Goal: Task Accomplishment & Management: Manage account settings

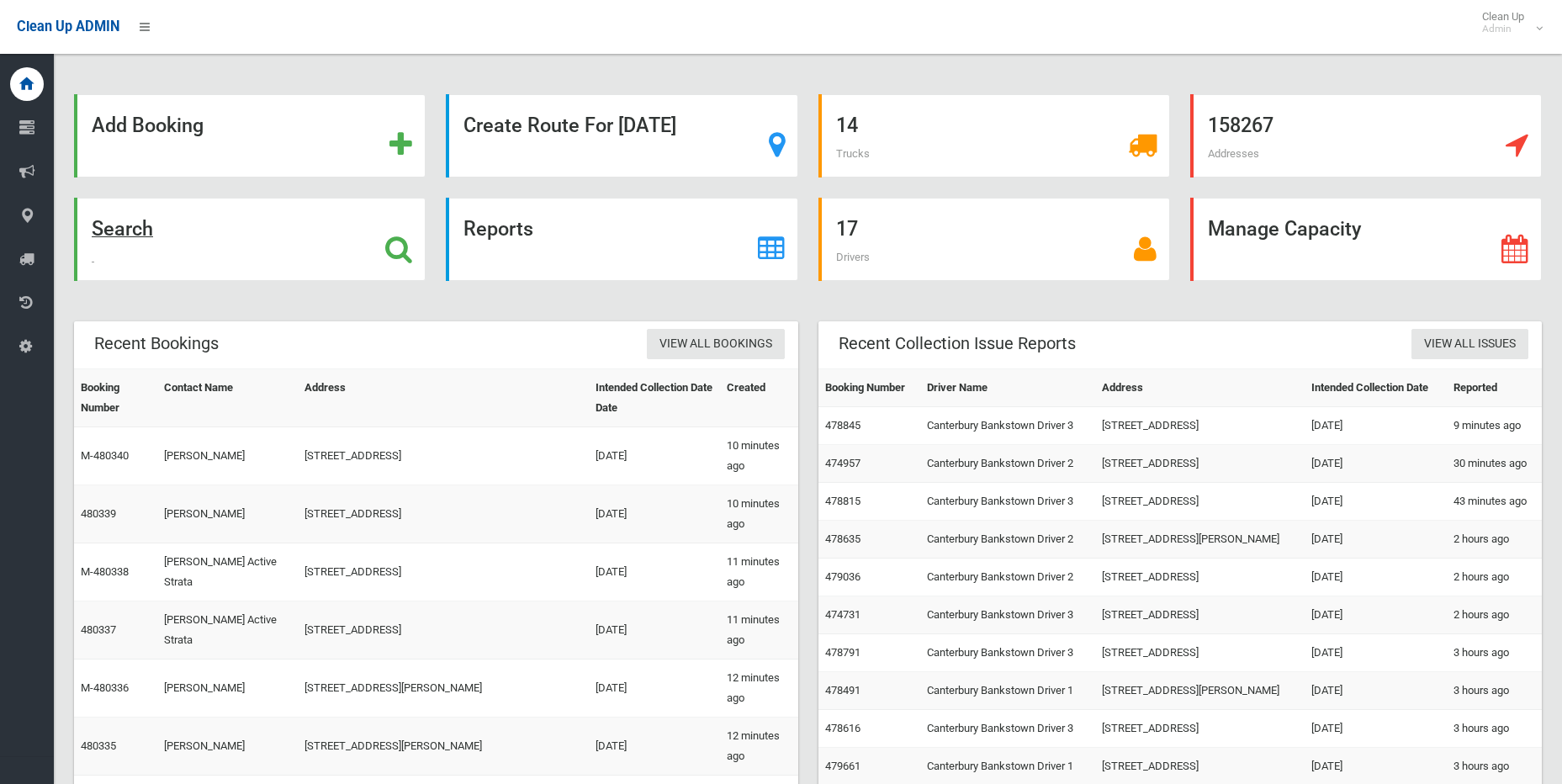
click at [401, 255] on icon at bounding box center [399, 249] width 27 height 29
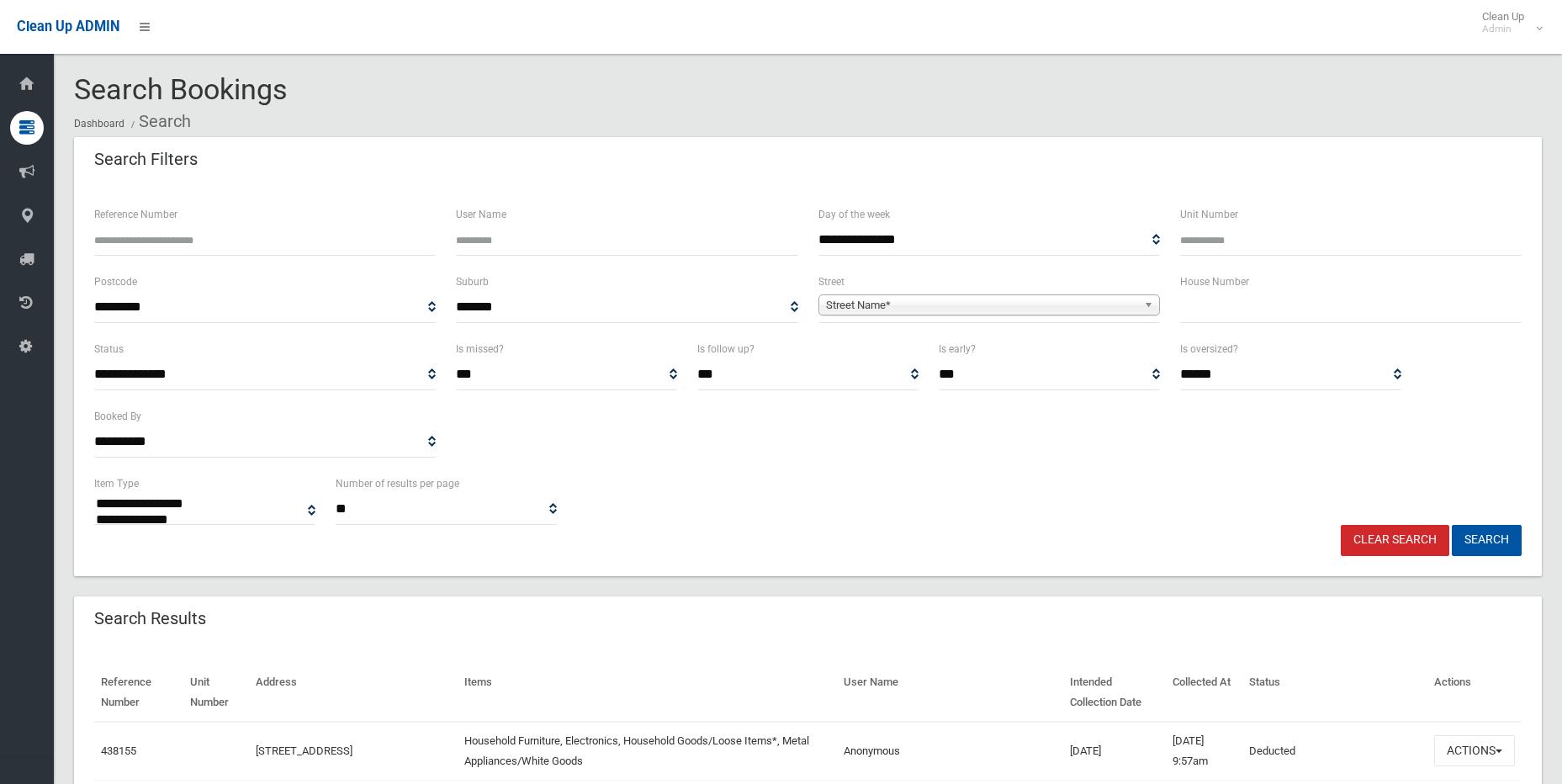
select select
click at [1291, 300] on input "text" at bounding box center [1351, 306] width 341 height 31
click at [1259, 313] on input "text" at bounding box center [1351, 306] width 341 height 31
type input "**"
click at [1141, 302] on link "Street Name*" at bounding box center [989, 304] width 341 height 21
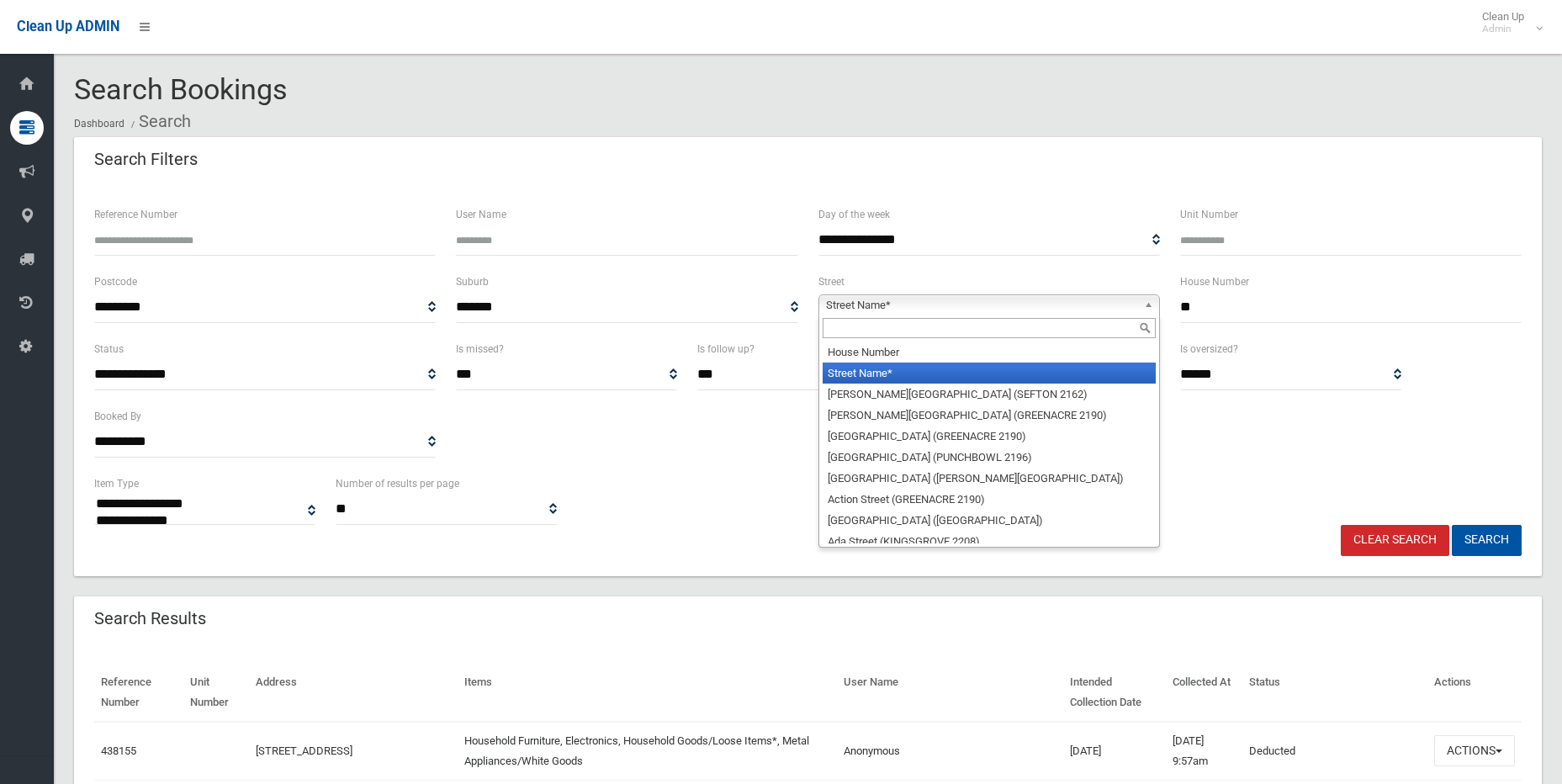
click at [1099, 324] on input "text" at bounding box center [990, 328] width 333 height 20
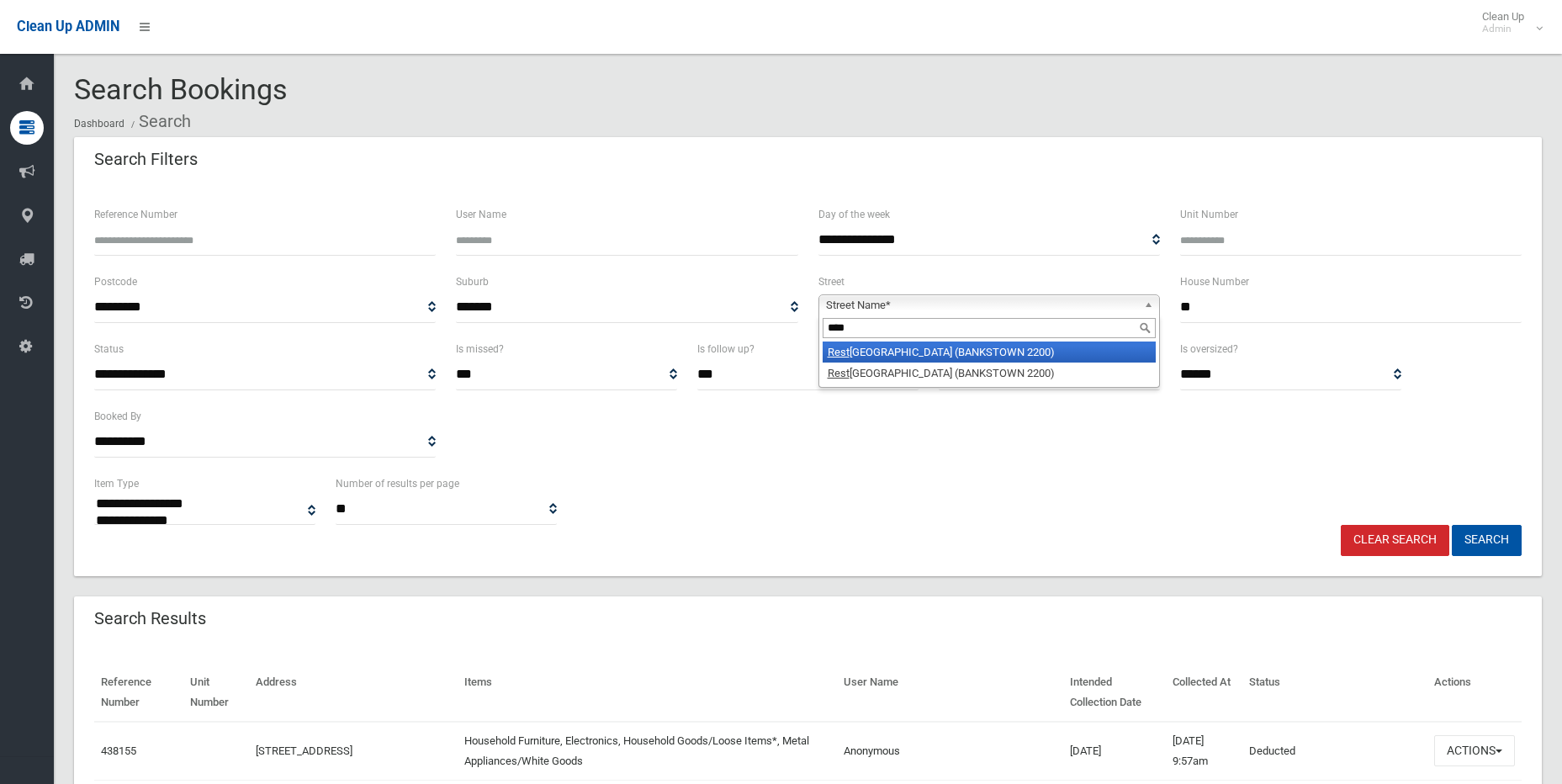
type input "****"
click at [1063, 358] on li "Rest haven Road (BANKSTOWN 2200)" at bounding box center [990, 351] width 333 height 21
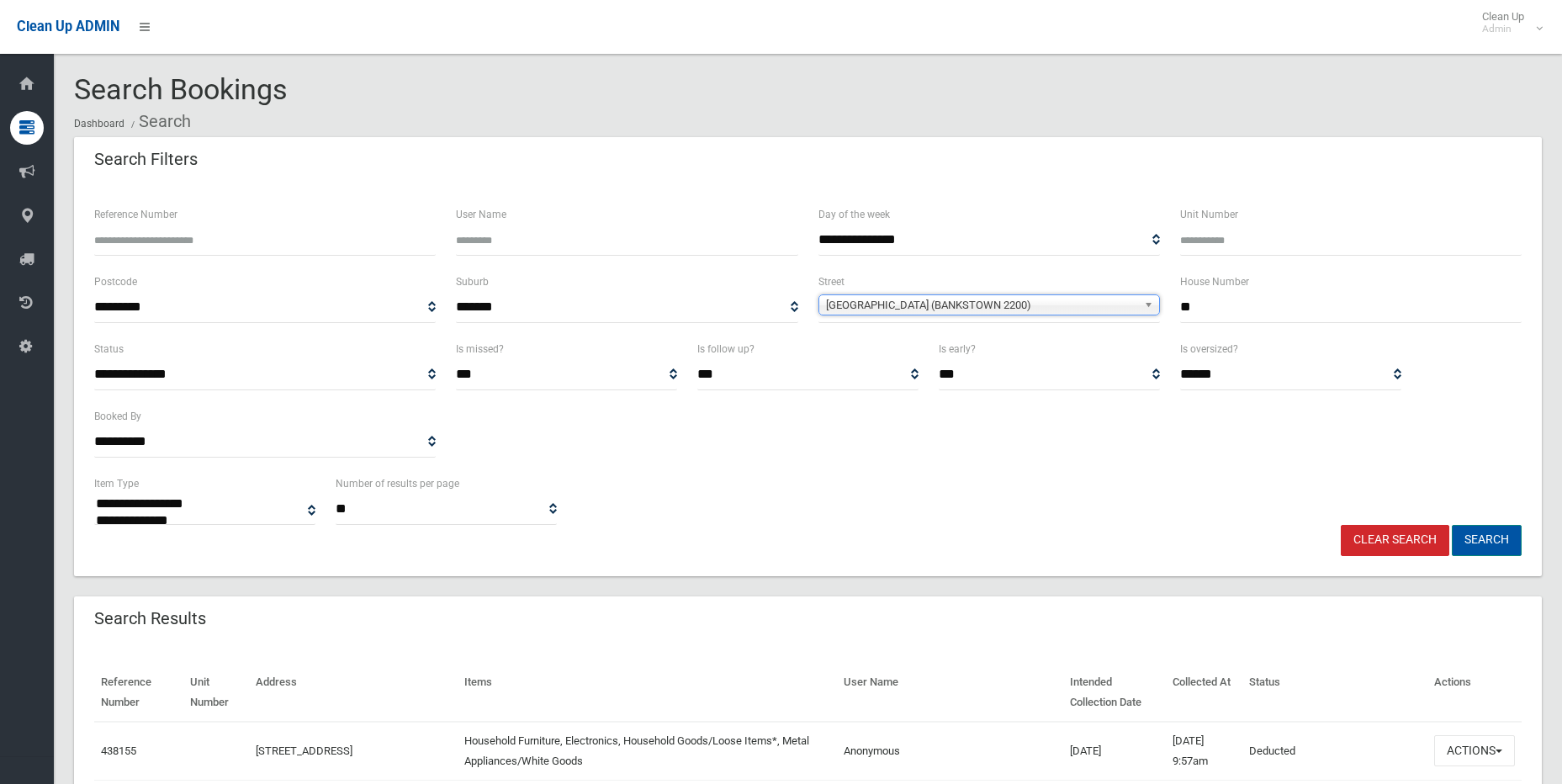
click at [1486, 541] on button "Search" at bounding box center [1487, 539] width 69 height 31
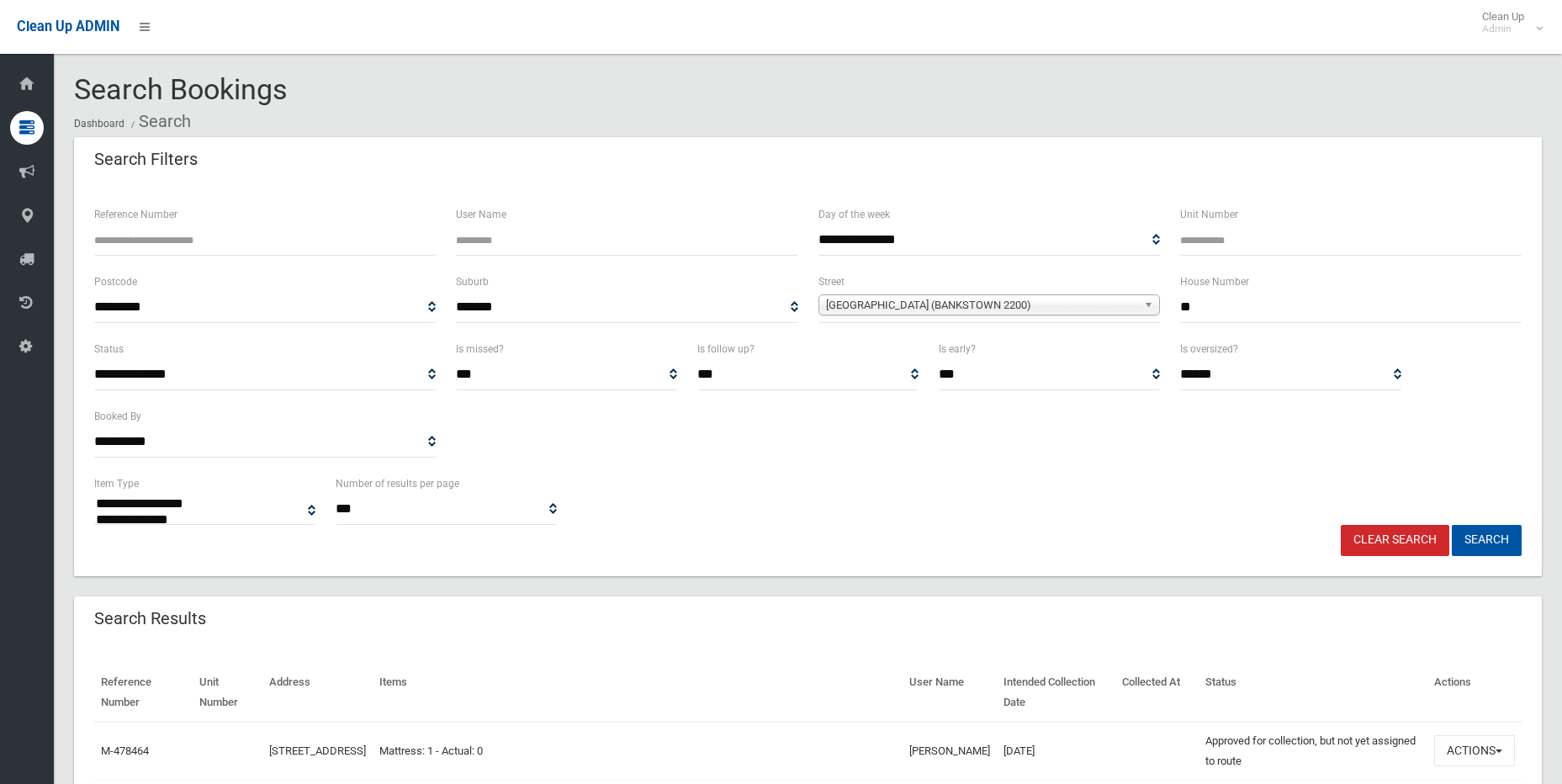
select select
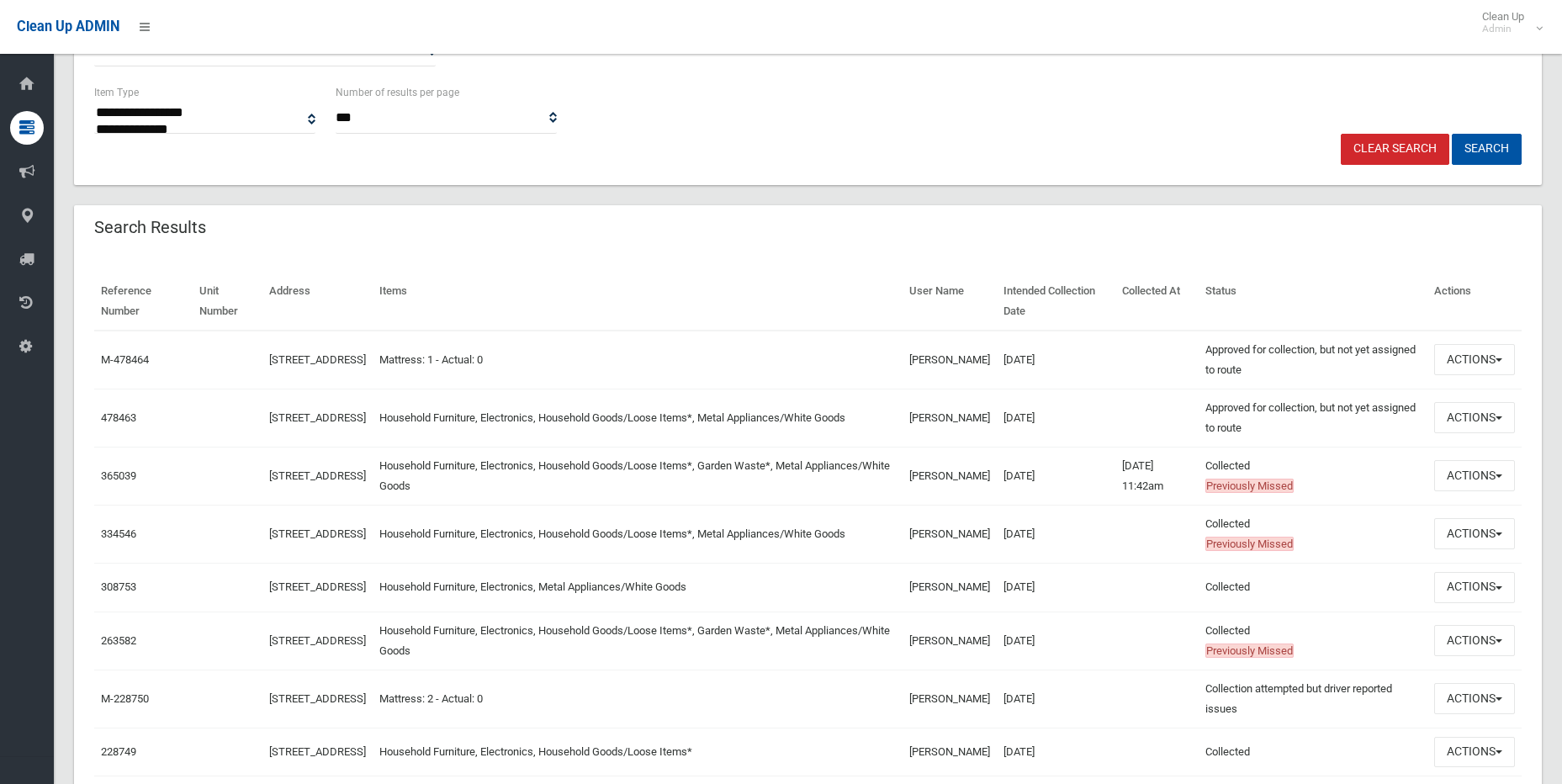
scroll to position [420, 0]
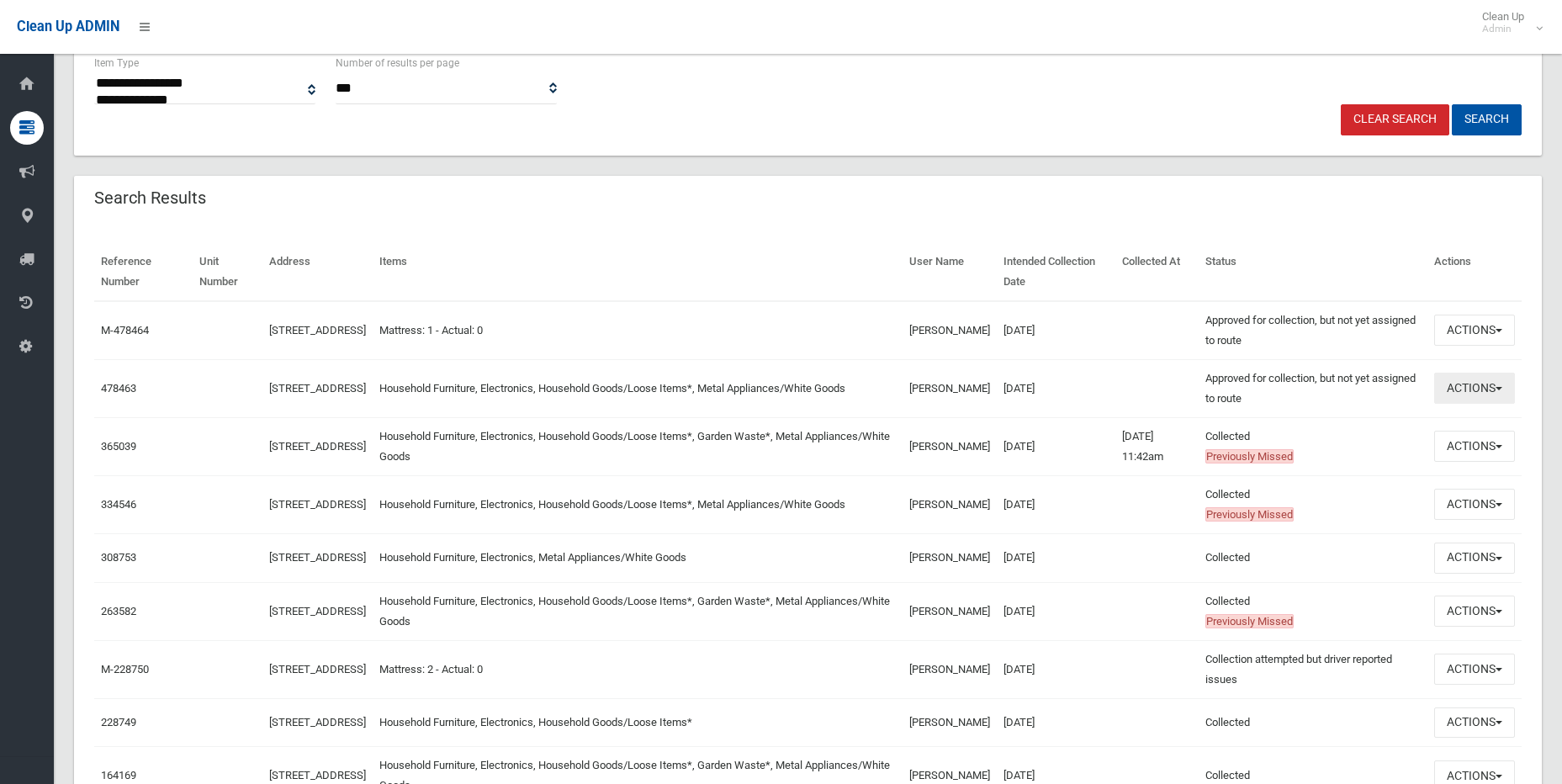
click at [1505, 386] on button "Actions" at bounding box center [1474, 388] width 80 height 31
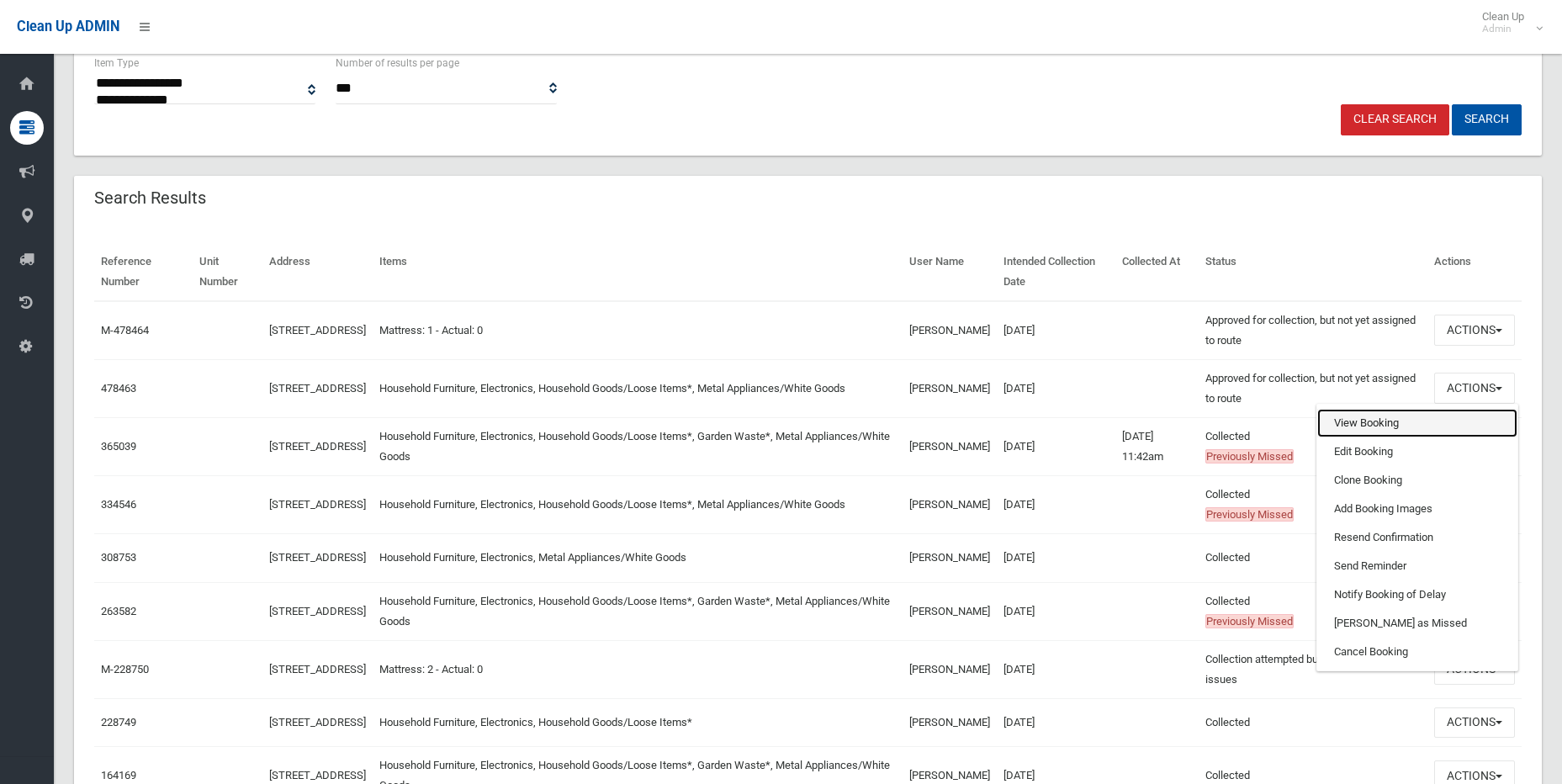
click at [1387, 420] on link "View Booking" at bounding box center [1418, 422] width 200 height 29
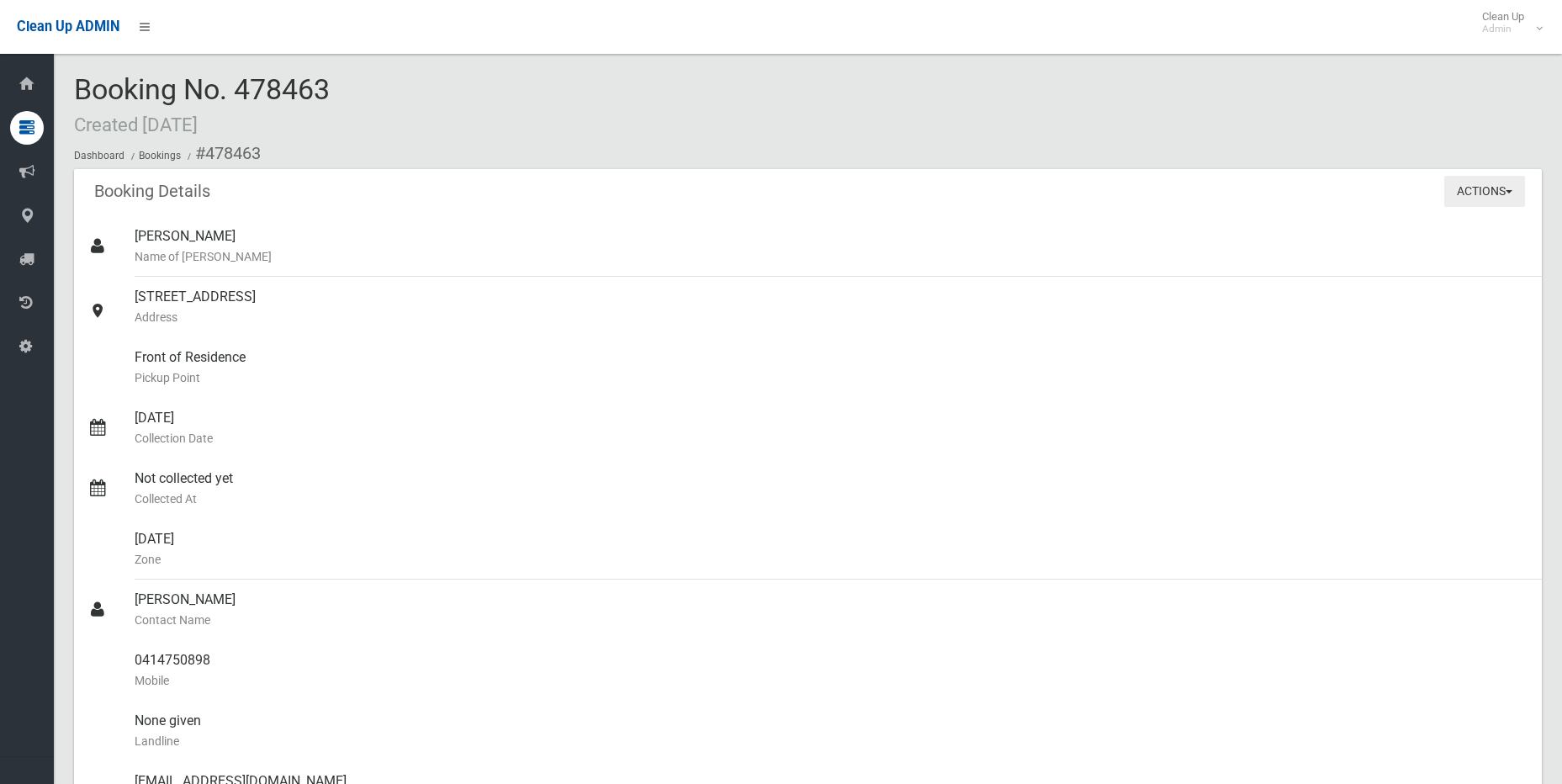
click at [1510, 190] on span "button" at bounding box center [1509, 191] width 7 height 3
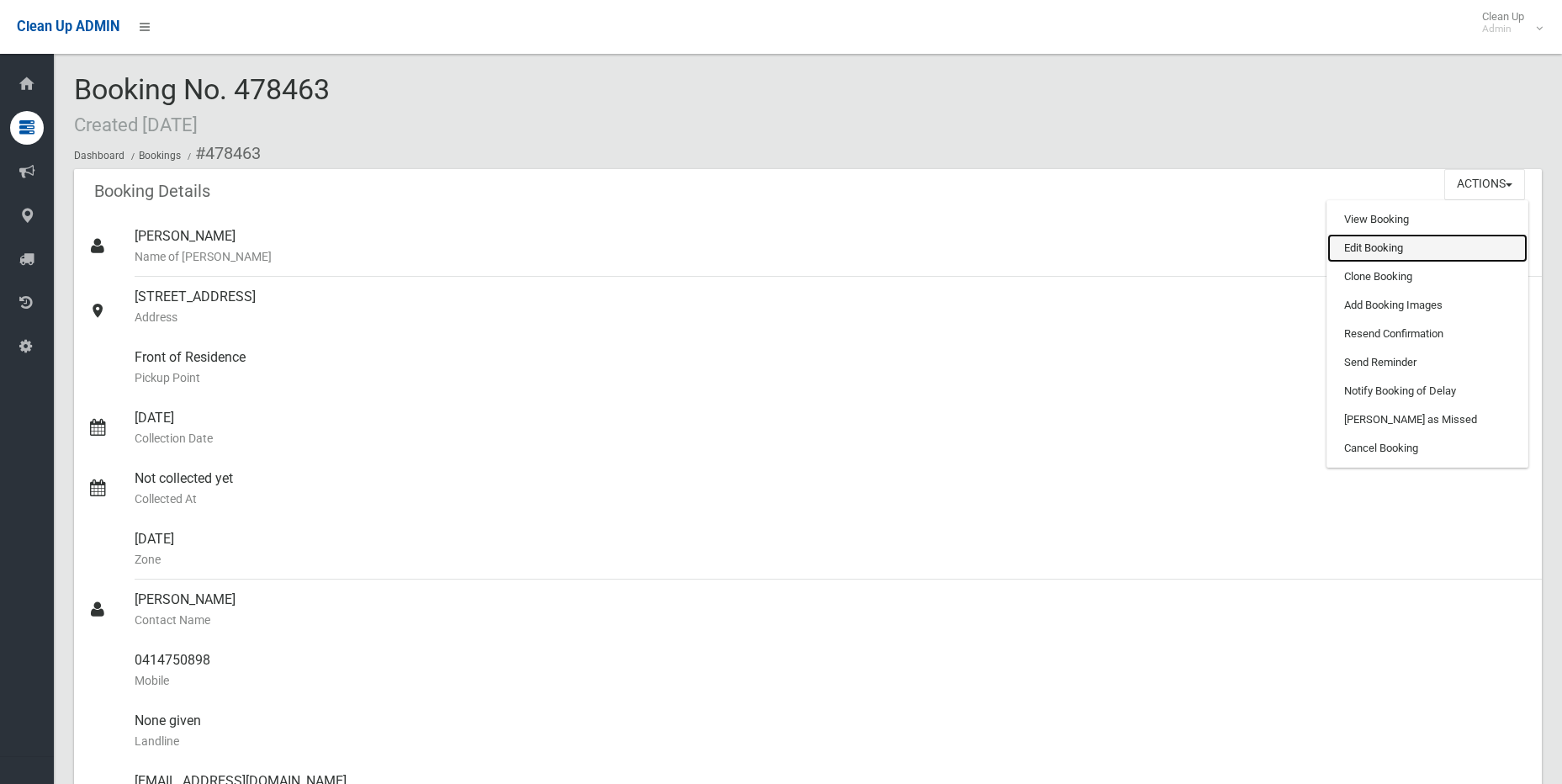
click at [1418, 242] on link "Edit Booking" at bounding box center [1428, 248] width 200 height 29
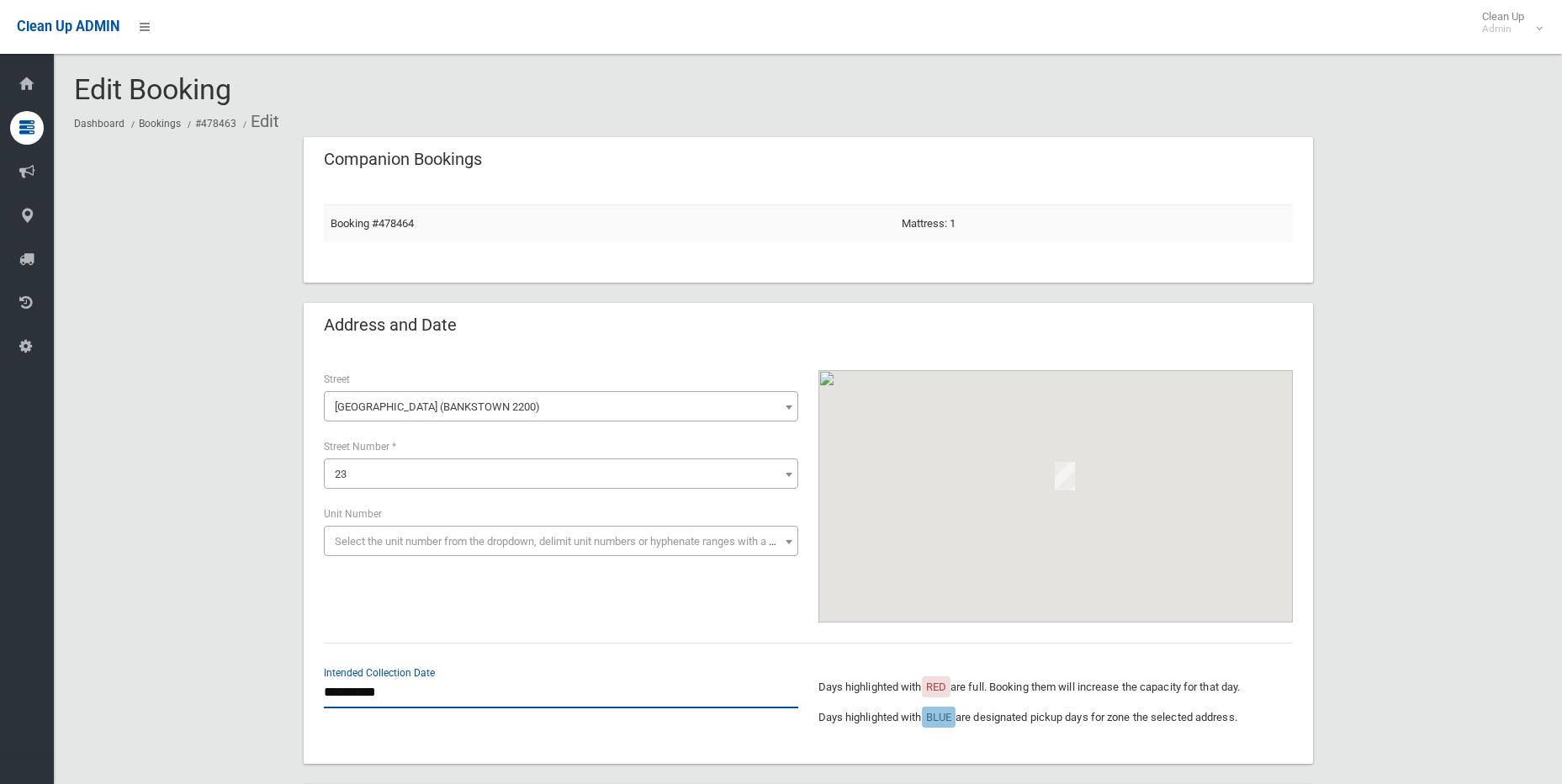
click at [365, 697] on input "**********" at bounding box center [561, 692] width 474 height 31
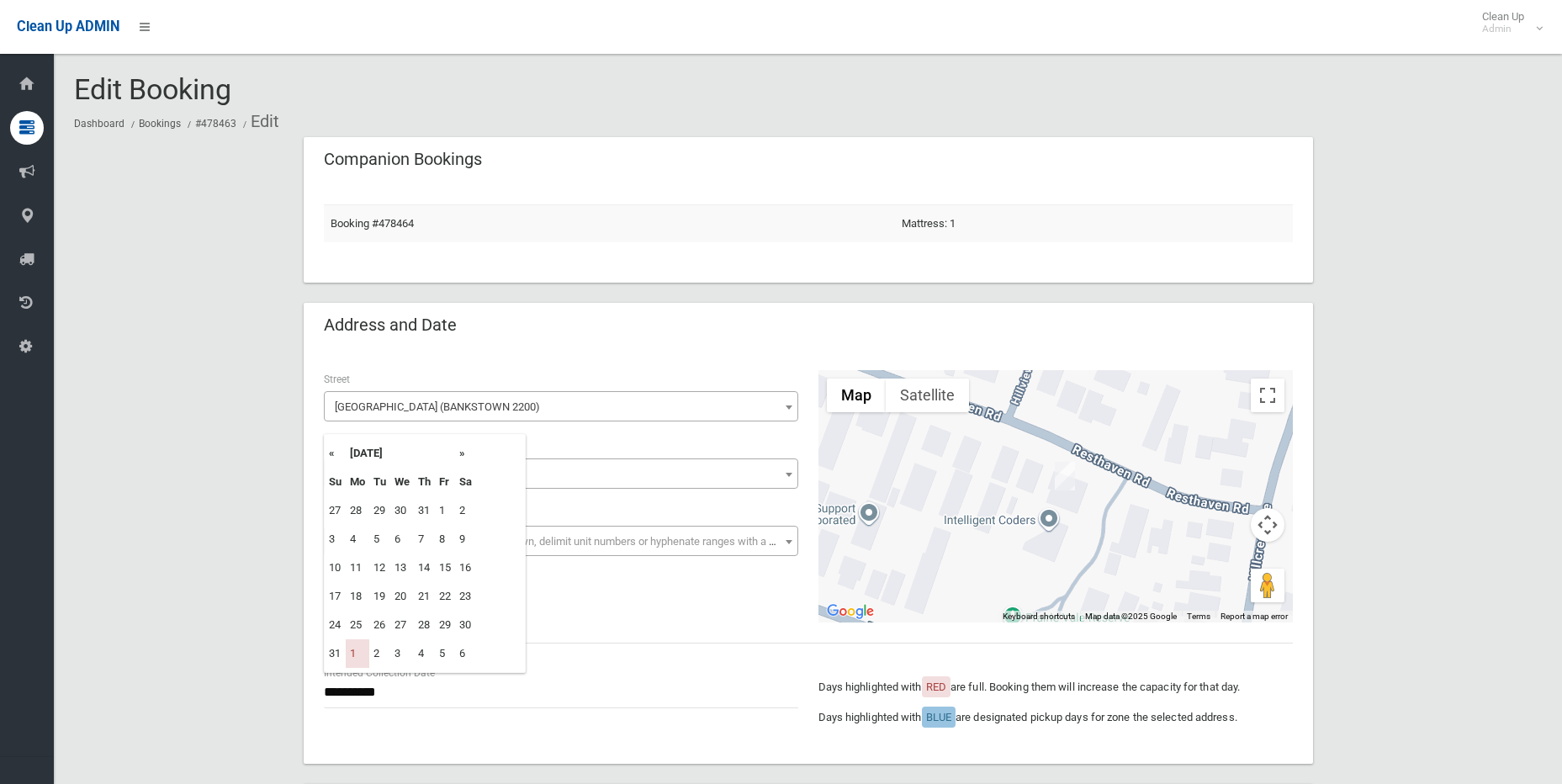
click at [461, 455] on th "»" at bounding box center [465, 453] width 21 height 29
click at [354, 593] on td "22" at bounding box center [358, 596] width 24 height 29
type input "**********"
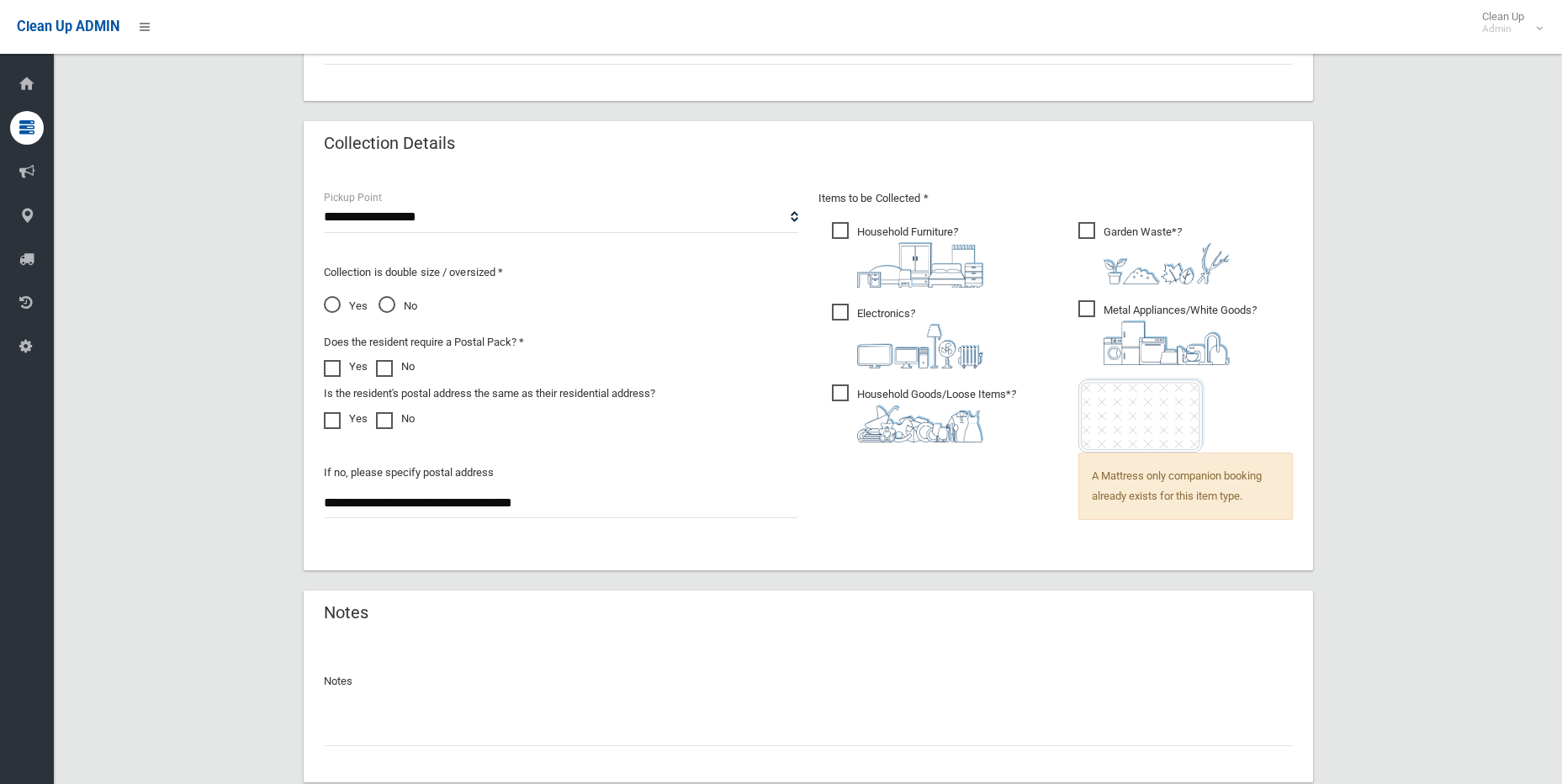
scroll to position [1152, 0]
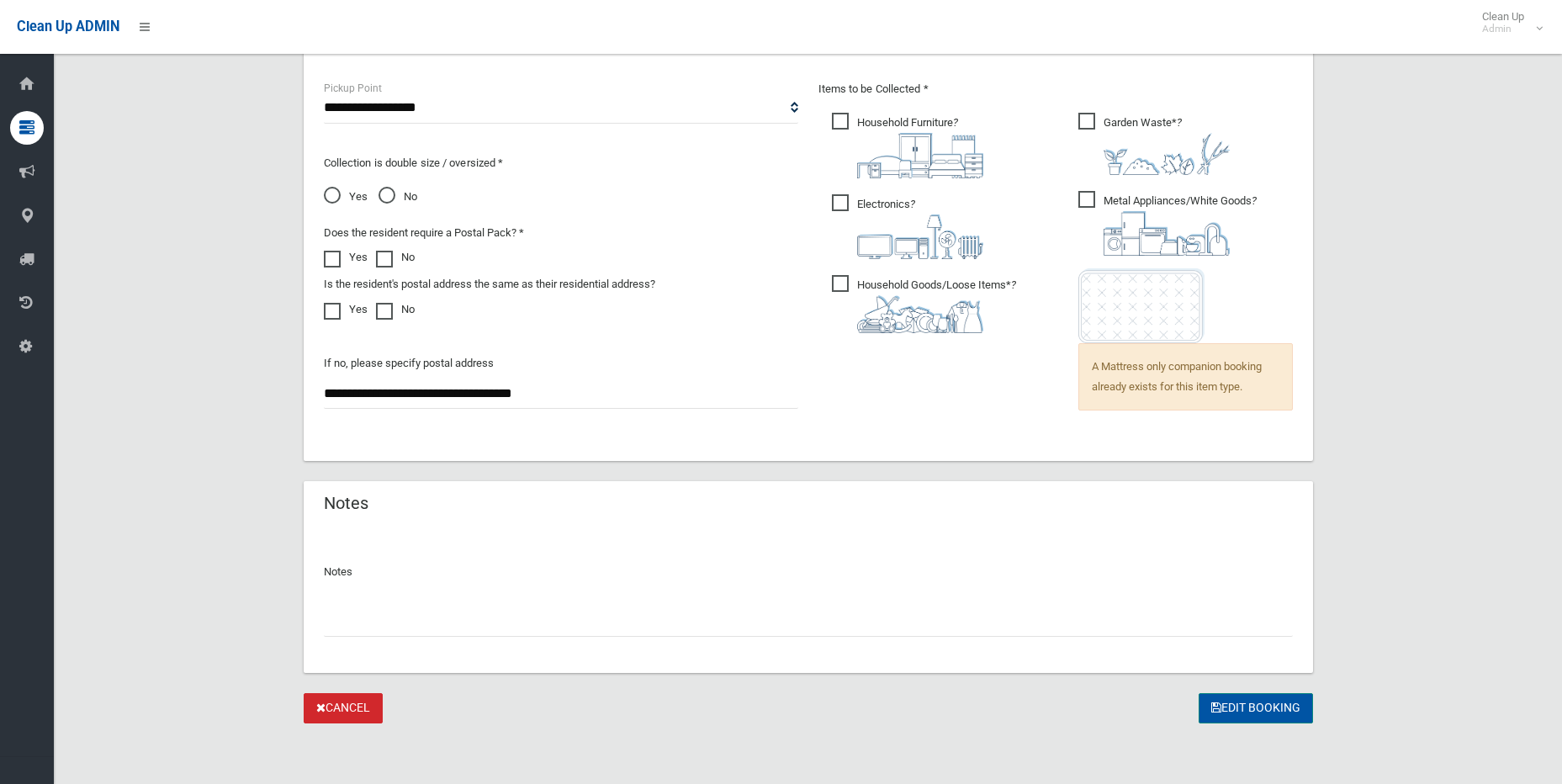
click at [1230, 709] on button "Edit Booking" at bounding box center [1256, 708] width 114 height 31
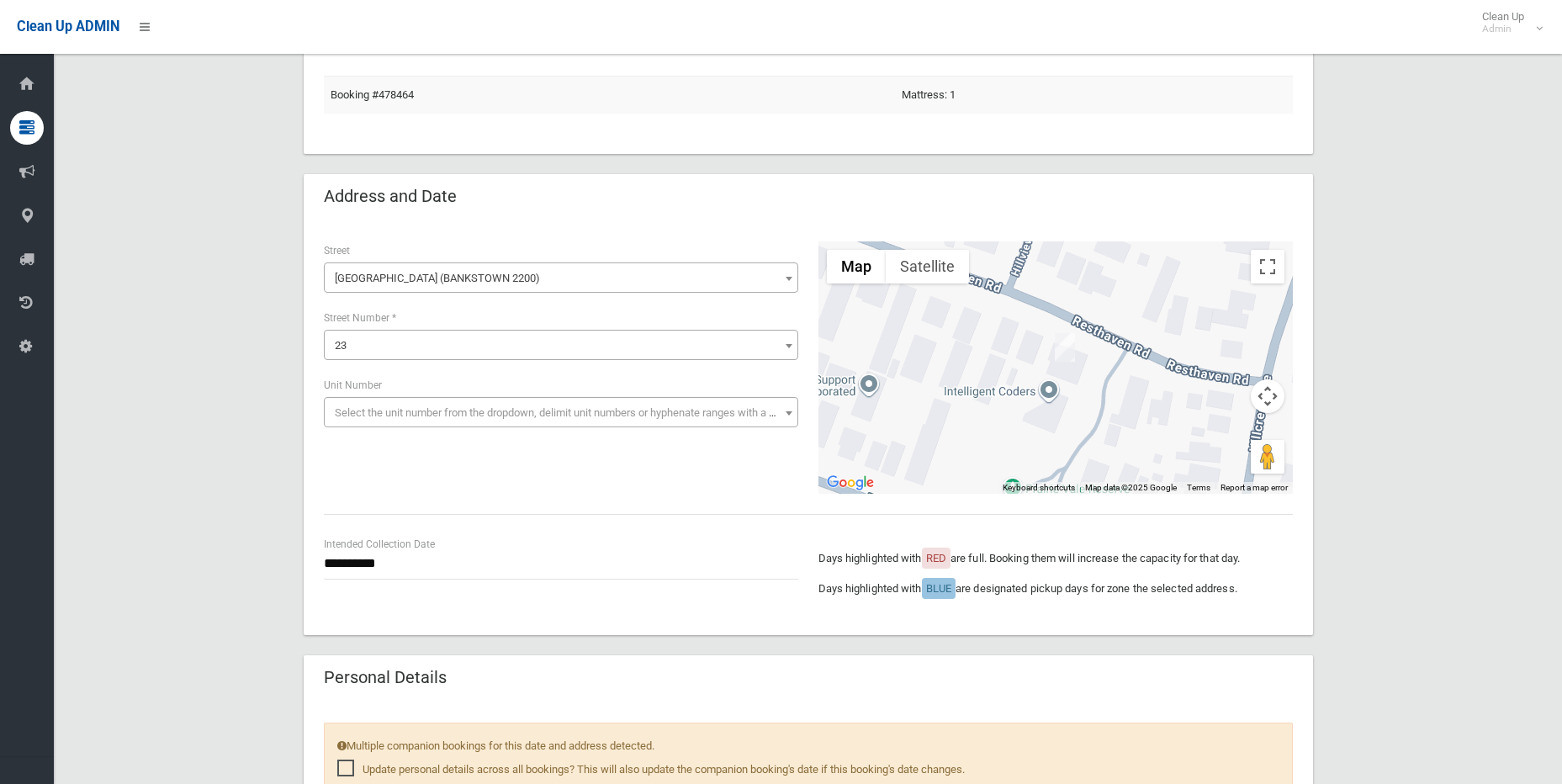
scroll to position [125, 0]
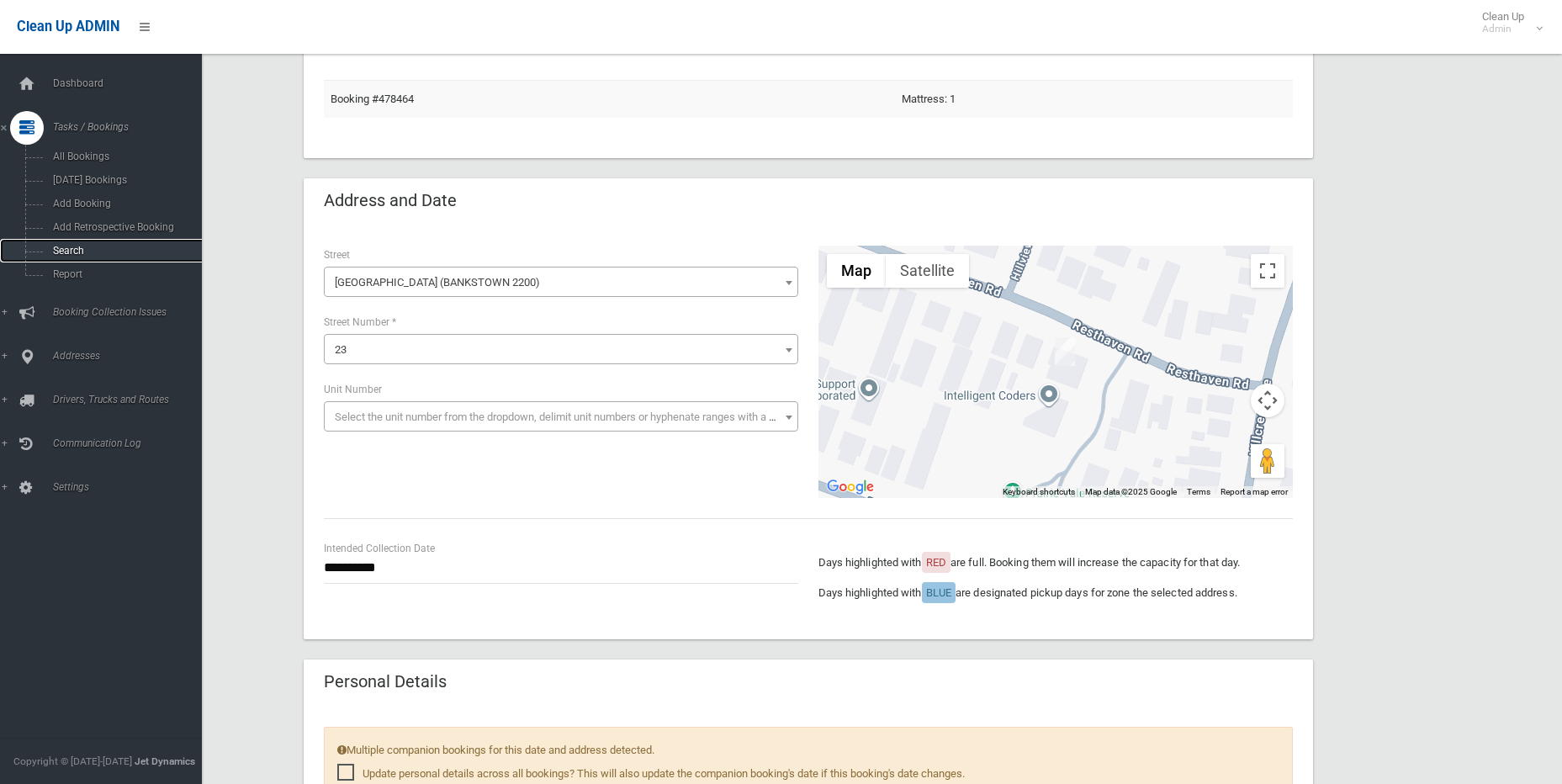
click at [76, 246] on span "Search" at bounding box center [124, 251] width 153 height 12
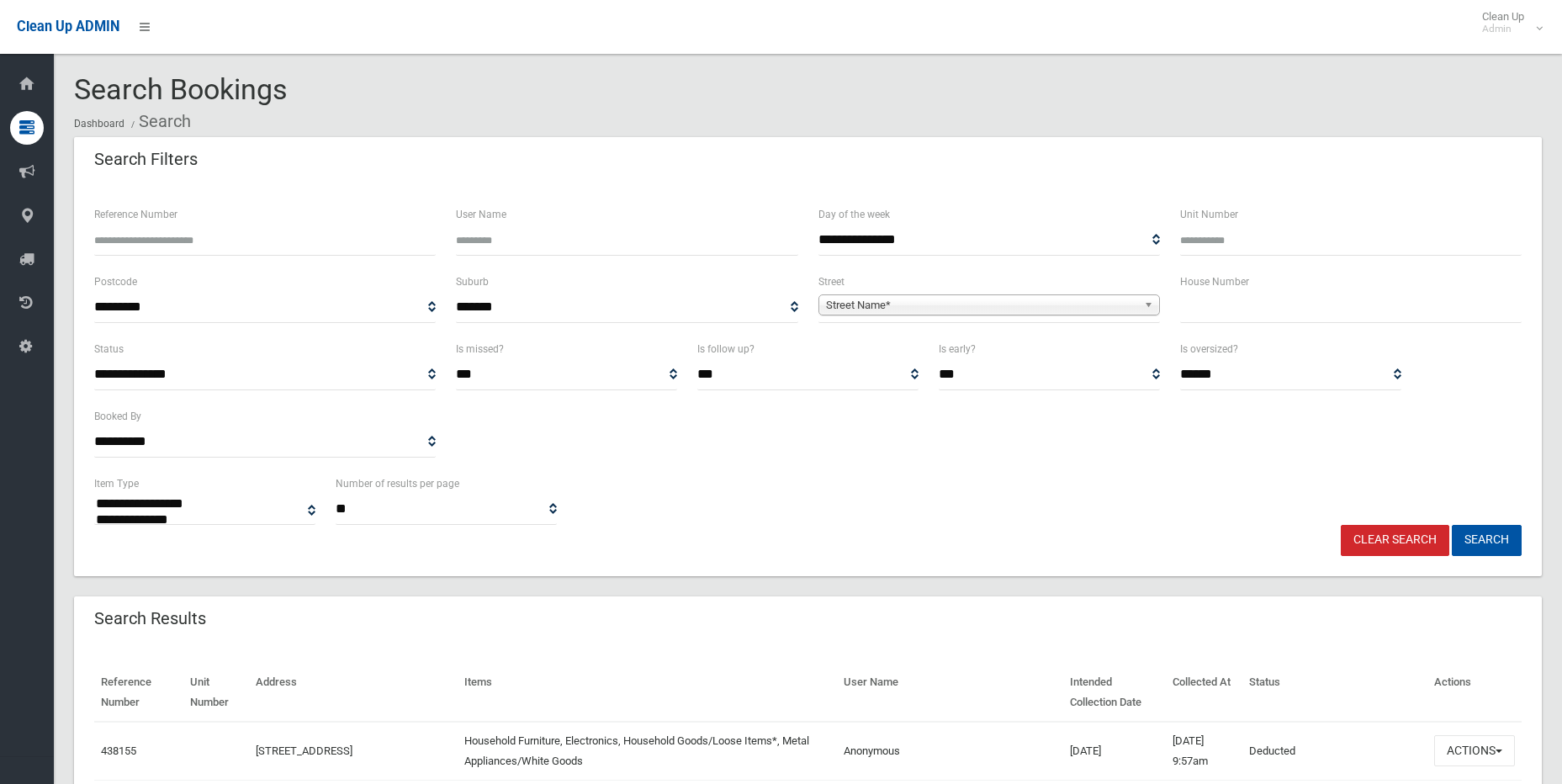
select select
click at [1212, 307] on input "text" at bounding box center [1351, 306] width 341 height 31
type input "**"
click at [1149, 305] on b at bounding box center [1151, 305] width 15 height 20
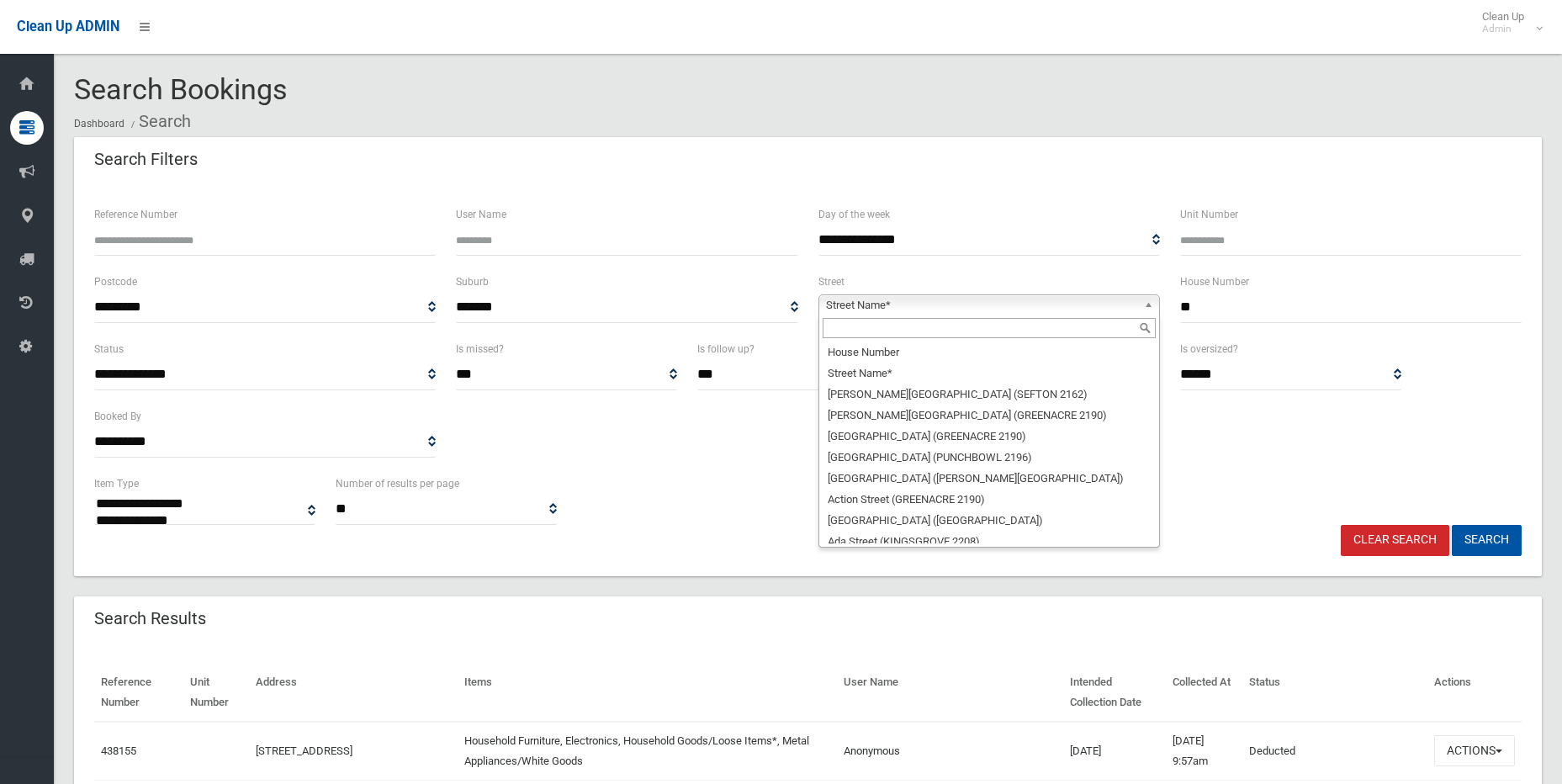
click at [1082, 330] on input "text" at bounding box center [990, 328] width 333 height 20
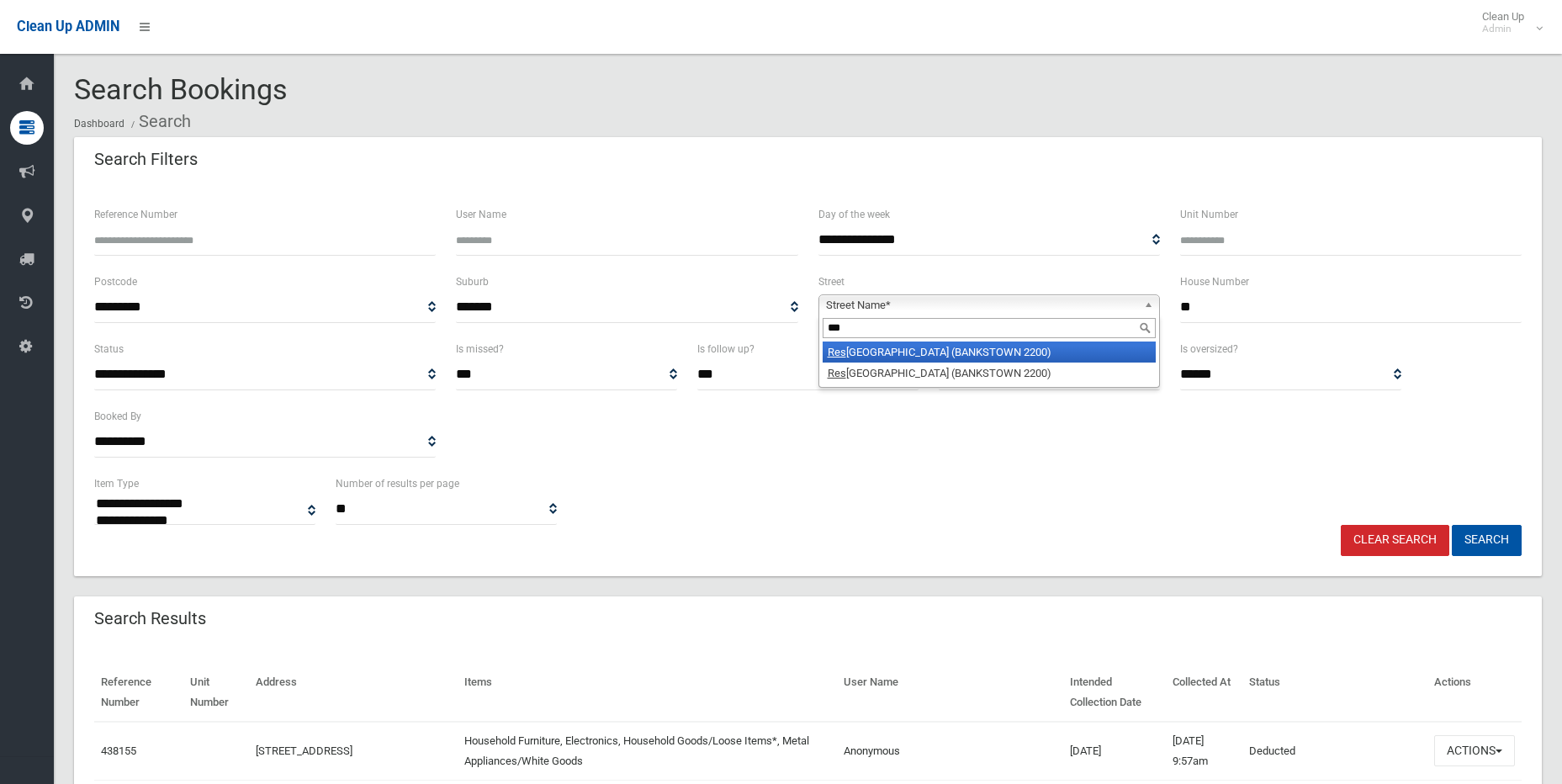
type input "***"
click at [1057, 360] on li "Res thaven Road (BANKSTOWN 2200)" at bounding box center [990, 351] width 333 height 21
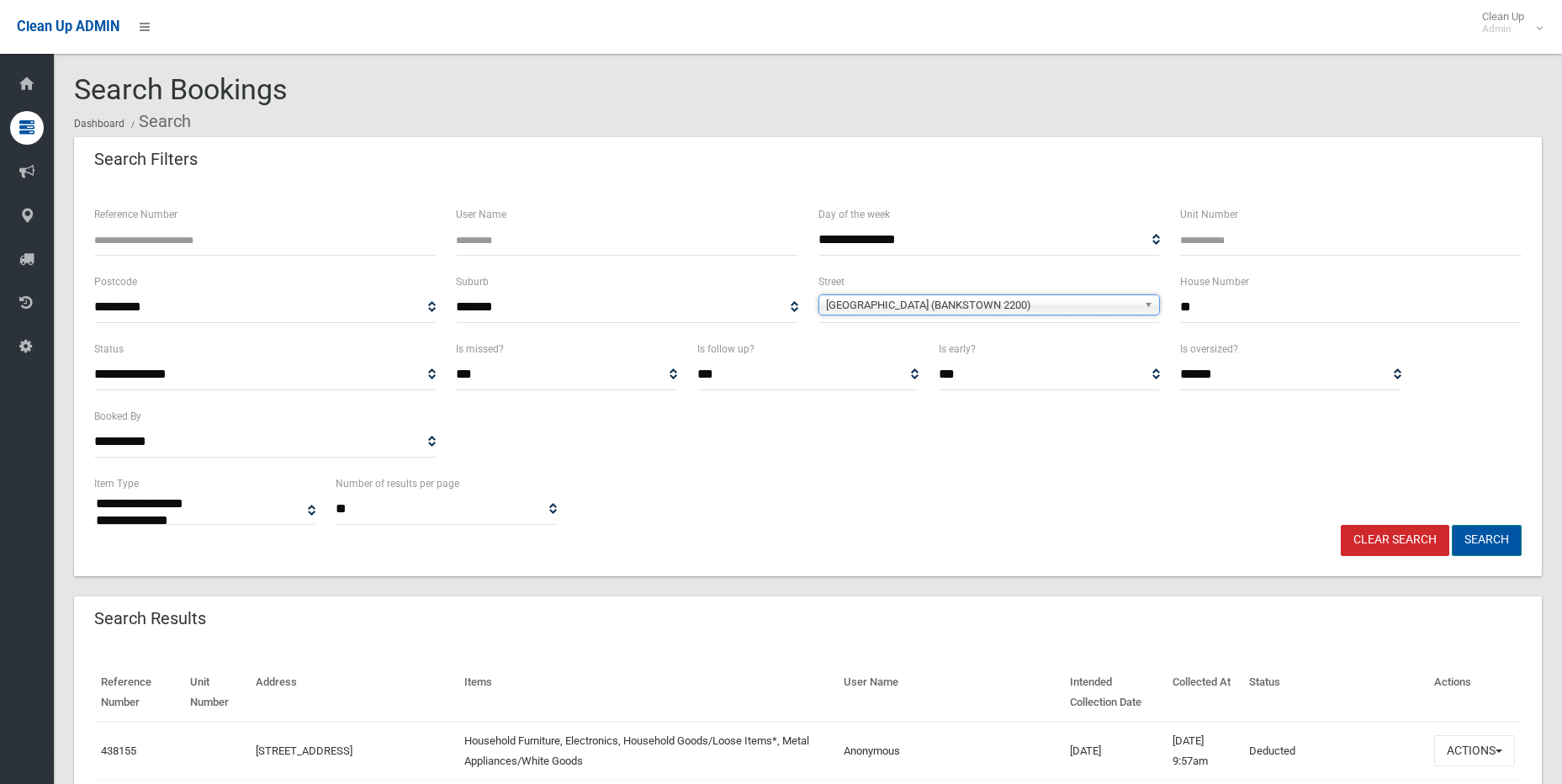
click at [1493, 540] on button "Search" at bounding box center [1487, 539] width 69 height 31
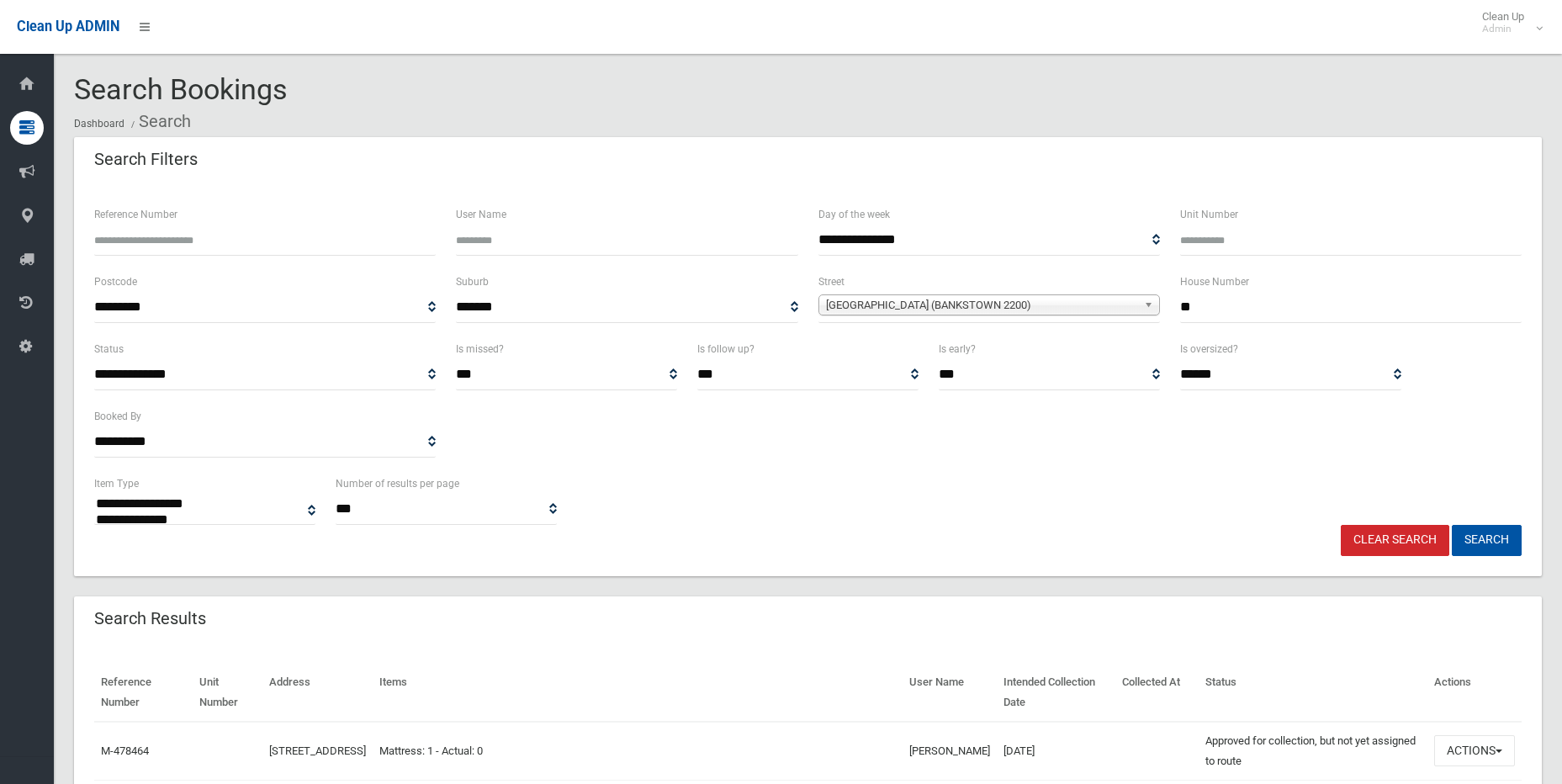
select select
click at [1233, 308] on input "**" at bounding box center [1351, 306] width 341 height 31
type input "*"
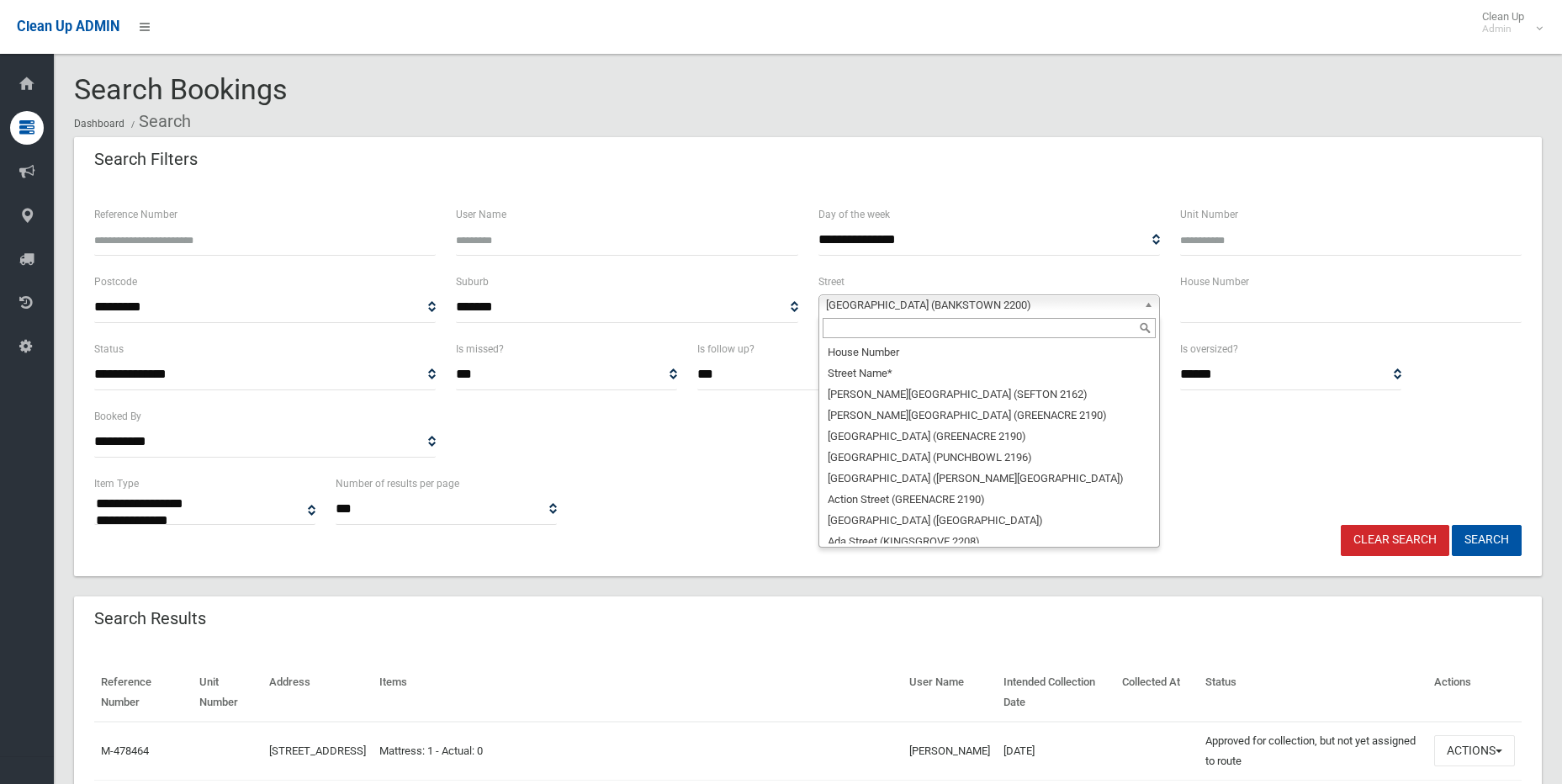
click at [1145, 303] on b at bounding box center [1151, 305] width 15 height 20
click at [1382, 536] on link "Clear Search" at bounding box center [1394, 539] width 108 height 31
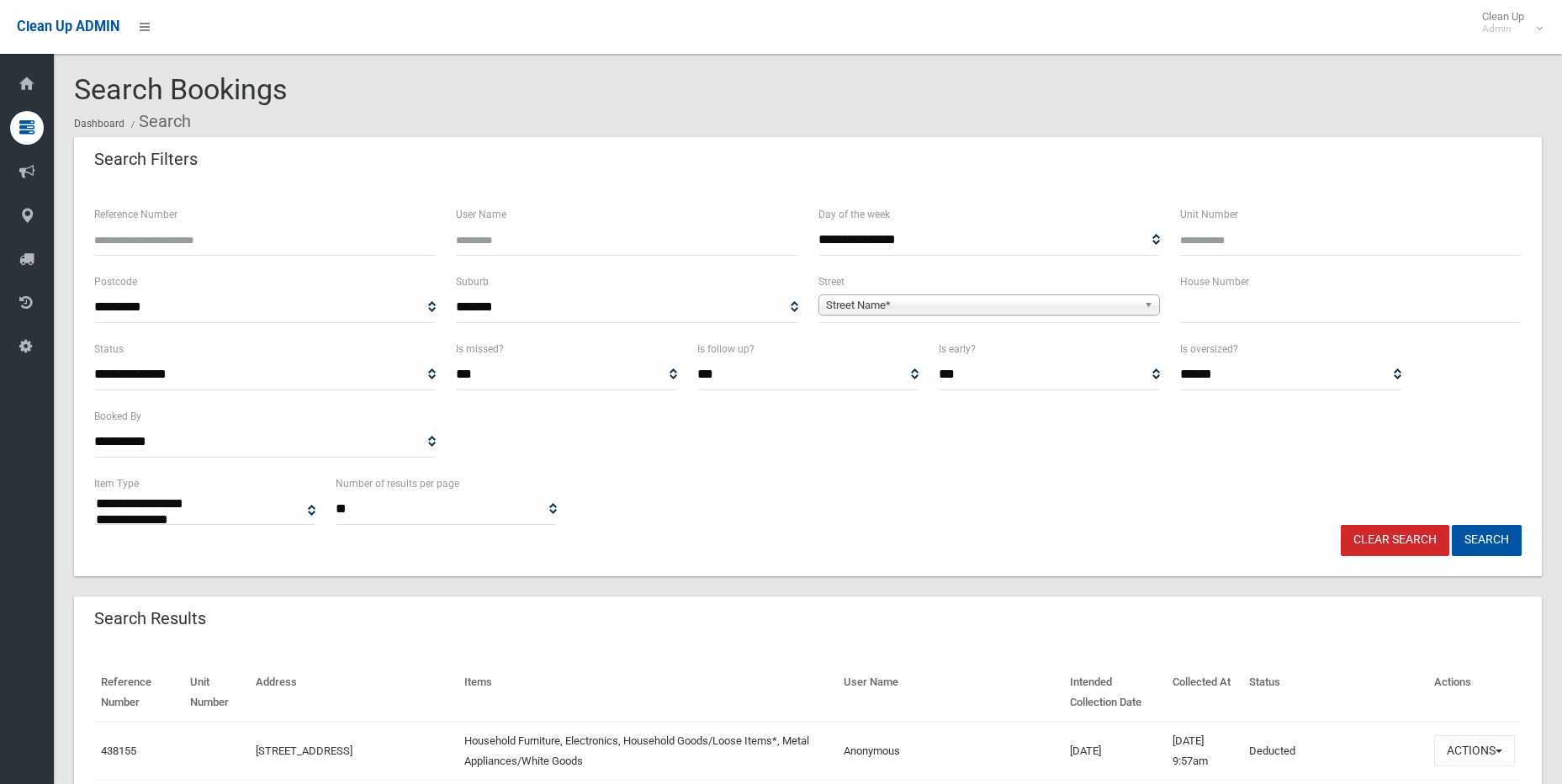
select select
